Goal: Task Accomplishment & Management: Manage account settings

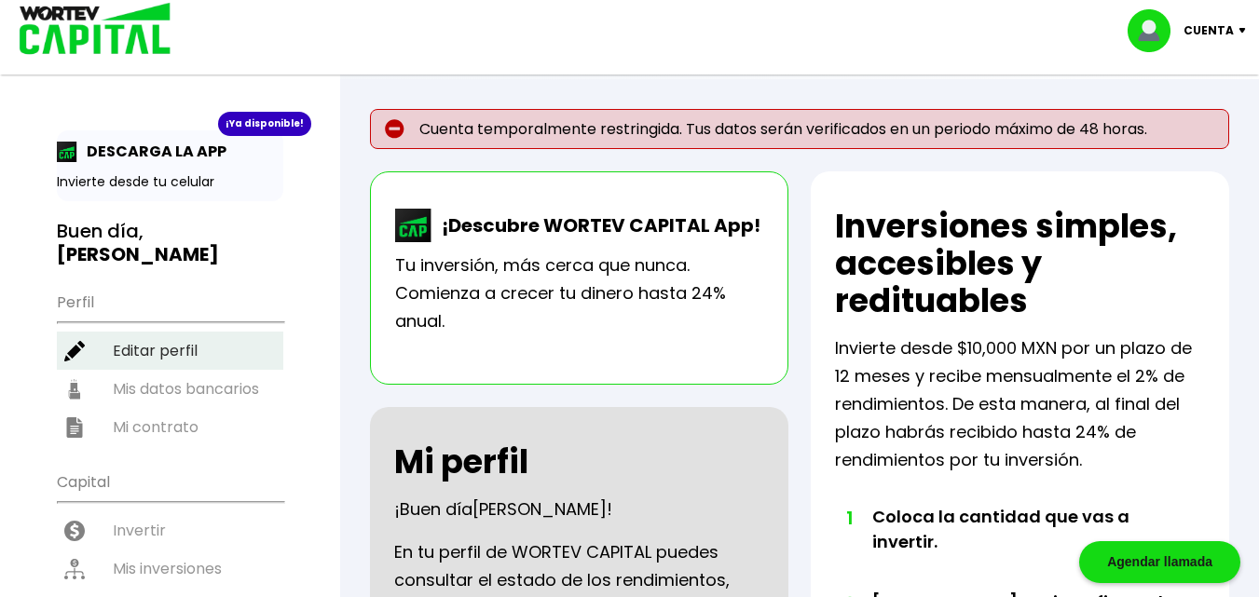
click at [184, 332] on li "Editar perfil" at bounding box center [170, 351] width 226 height 38
select select "Hombre"
select select "Licenciatura"
select select "PU"
select select "Banorte"
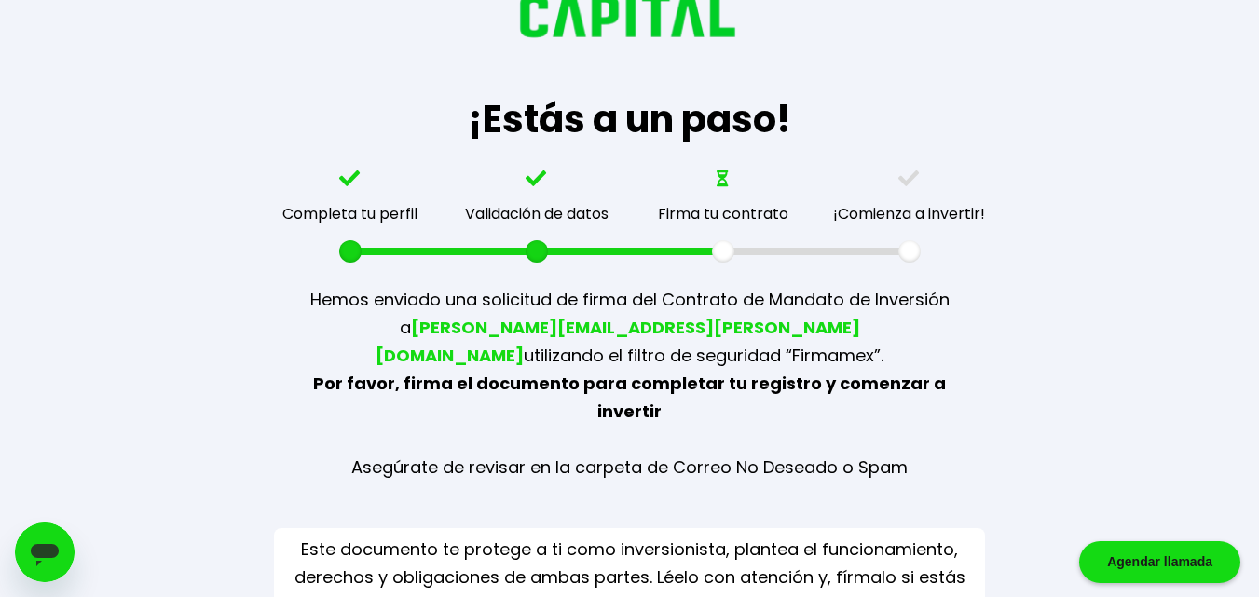
scroll to position [174, 0]
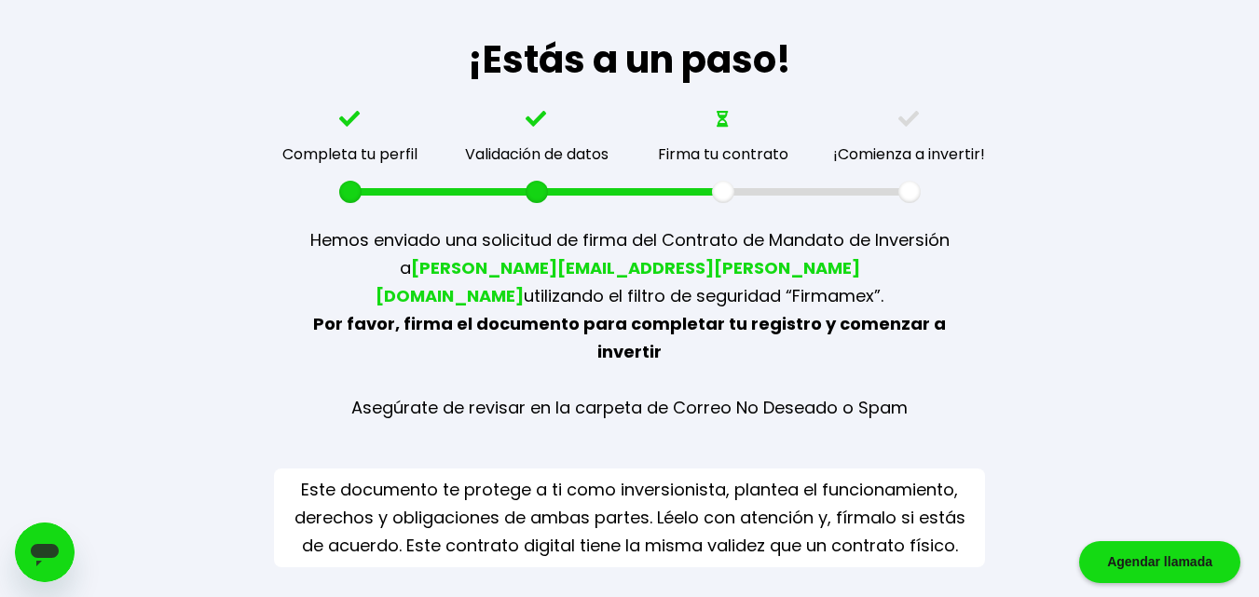
click at [722, 119] on img at bounding box center [722, 119] width 13 height 17
click at [785, 191] on div at bounding box center [818, 191] width 186 height 7
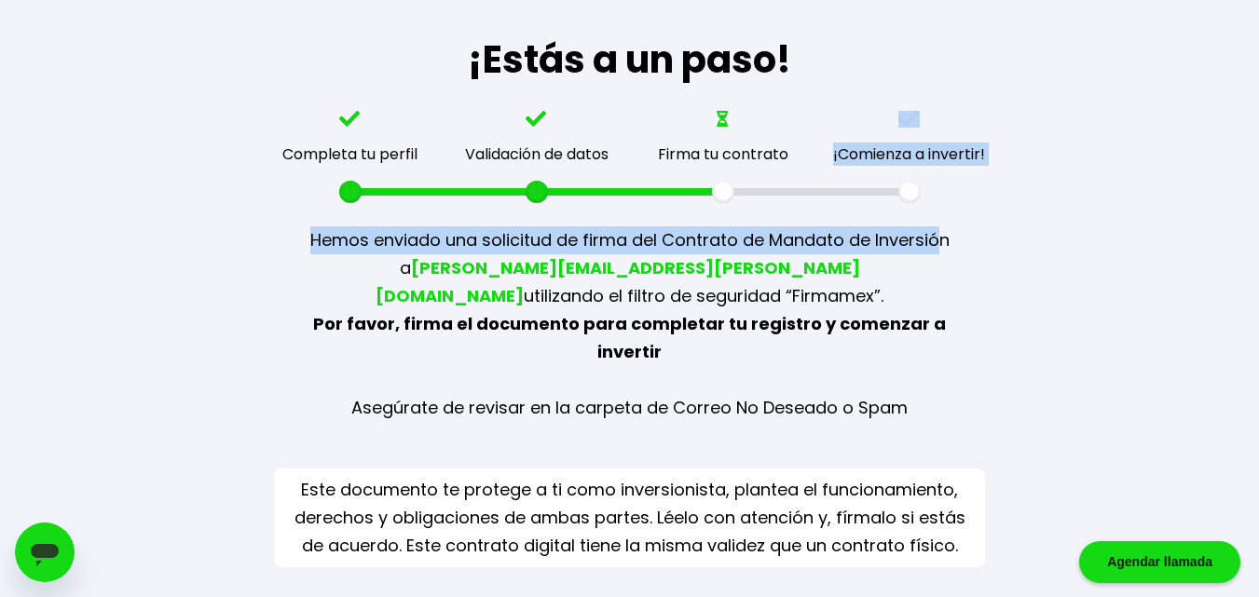
drag, startPoint x: 720, startPoint y: 189, endPoint x: 938, endPoint y: 208, distance: 218.8
click at [938, 208] on div "¡Estás a un paso! Completa tu perfil Validación de datos Firma tu contrato ¡Com…" at bounding box center [629, 211] width 1101 height 771
click at [1003, 215] on div "¡Estás a un paso! Completa tu perfil Validación de datos Firma tu contrato ¡Com…" at bounding box center [629, 211] width 1101 height 771
